Goal: Task Accomplishment & Management: Manage account settings

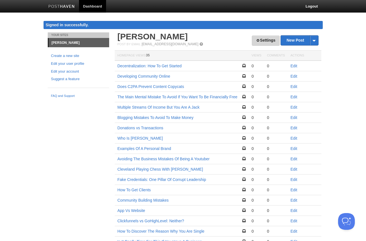
click at [263, 37] on link "Settings" at bounding box center [266, 40] width 28 height 10
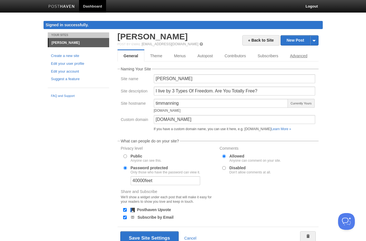
click at [305, 56] on link "Advanced" at bounding box center [298, 55] width 29 height 11
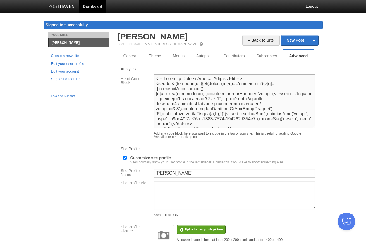
drag, startPoint x: 245, startPoint y: 98, endPoint x: 183, endPoint y: 69, distance: 68.2
click at [183, 69] on fieldset "Analytics Head Code Block Add any code block here you want to include in the ta…" at bounding box center [217, 104] width 201 height 74
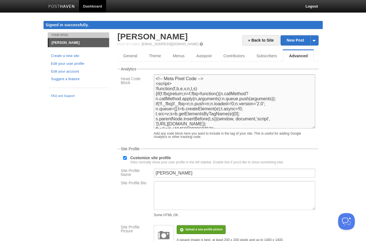
paste textarea "<!-- Start of Provely Notification Display Code --> <script>(function(w,n){if(t…"
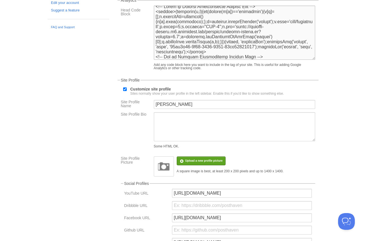
scroll to position [105, 0]
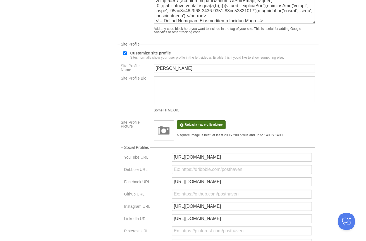
click at [203, 125] on input "file" at bounding box center [36, 128] width 422 height 28
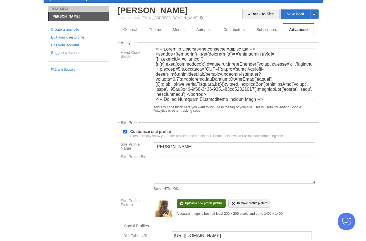
scroll to position [255, 0]
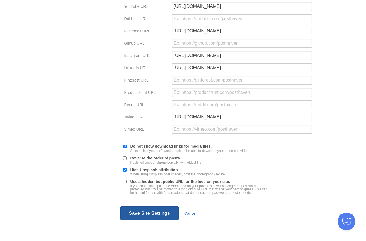
click at [135, 215] on button "Save Site Settings" at bounding box center [149, 213] width 58 height 14
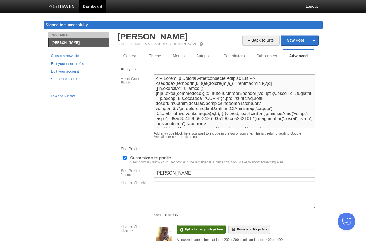
scroll to position [0, 0]
drag, startPoint x: 253, startPoint y: 96, endPoint x: 156, endPoint y: 70, distance: 101.1
click at [156, 70] on fieldset "Analytics Head Code Block Add any code block here you want to include in the ta…" at bounding box center [217, 104] width 201 height 74
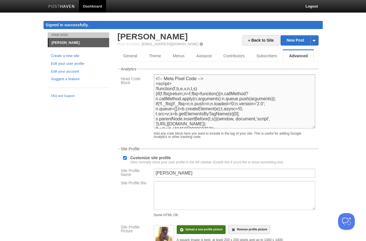
paste textarea "<!-- Start of Provely Notification Display Code --> <script>(function(w,n){if(t…"
type textarea "<!-- Start of Provely Notification Display Code --> <script>(function(w,n){if(t…"
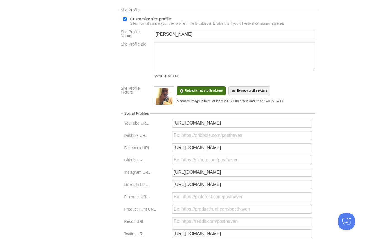
scroll to position [255, 0]
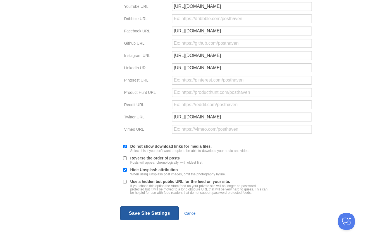
click at [133, 210] on button "Save Site Settings" at bounding box center [149, 213] width 58 height 14
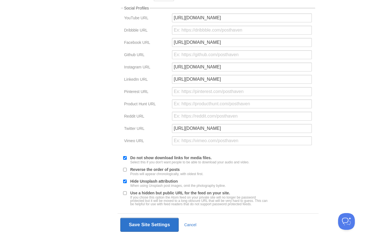
scroll to position [32, 0]
